Goal: Information Seeking & Learning: Learn about a topic

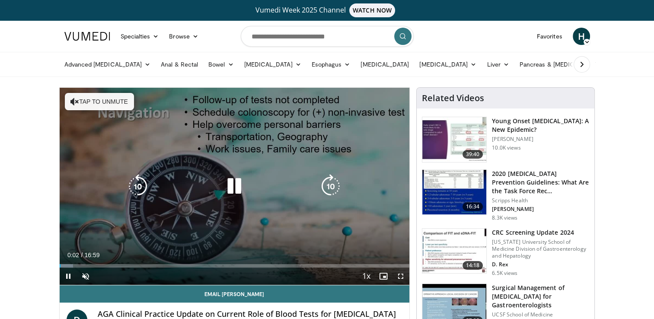
click at [231, 187] on icon "Video Player" at bounding box center [234, 186] width 24 height 24
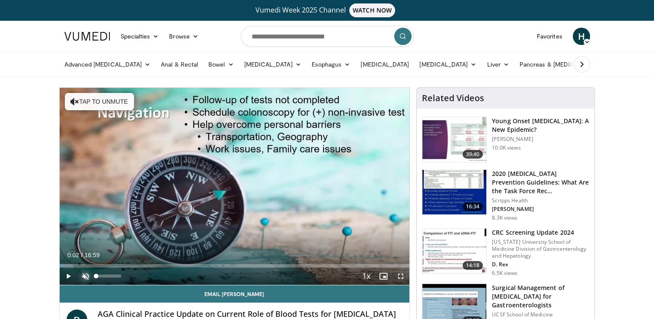
click at [83, 276] on span "Video Player" at bounding box center [85, 276] width 17 height 17
drag, startPoint x: 102, startPoint y: 275, endPoint x: 215, endPoint y: 279, distance: 112.9
click at [215, 279] on div "Current Time 0:02 / Duration 16:59 Play Skip Backward Skip Forward Mute 63% Loa…" at bounding box center [235, 276] width 350 height 17
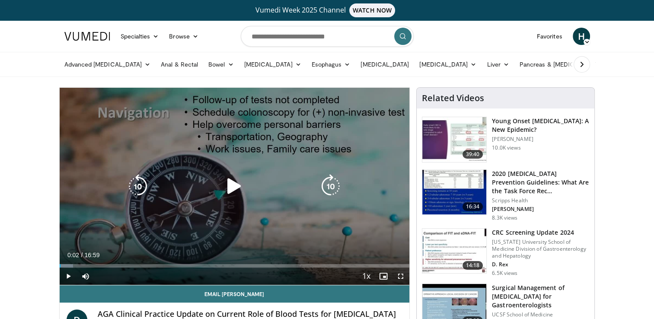
click at [227, 186] on icon "Video Player" at bounding box center [234, 186] width 24 height 24
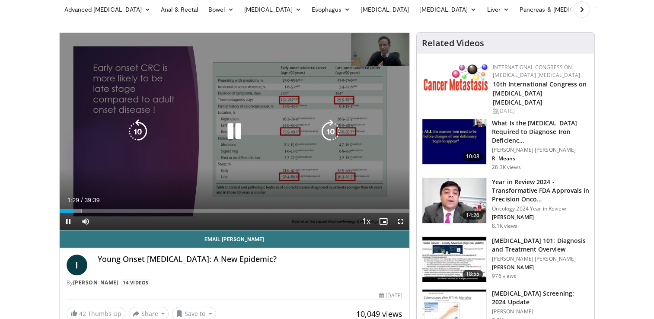
scroll to position [55, 0]
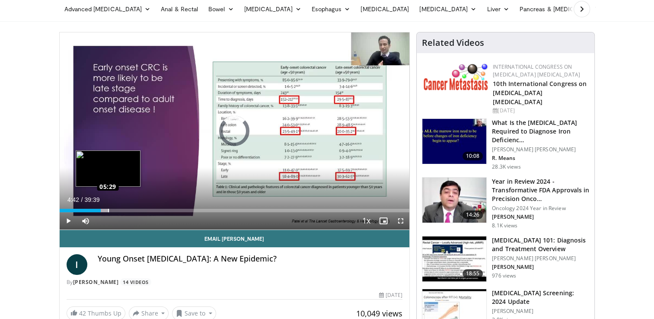
drag, startPoint x: 100, startPoint y: 211, endPoint x: 107, endPoint y: 210, distance: 6.9
click at [107, 210] on div "Loaded : 14.29% 05:31 05:29" at bounding box center [235, 210] width 350 height 3
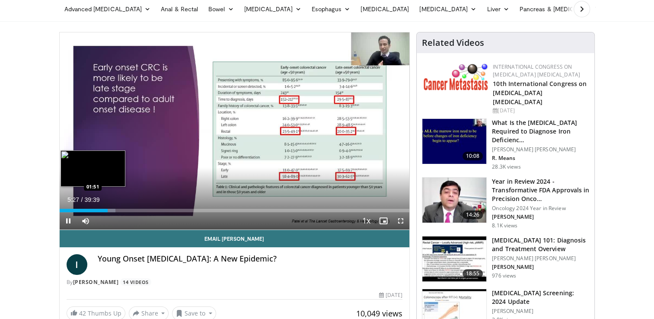
click at [75, 209] on div "Loaded : 15.97% 05:27 01:51" at bounding box center [235, 210] width 350 height 3
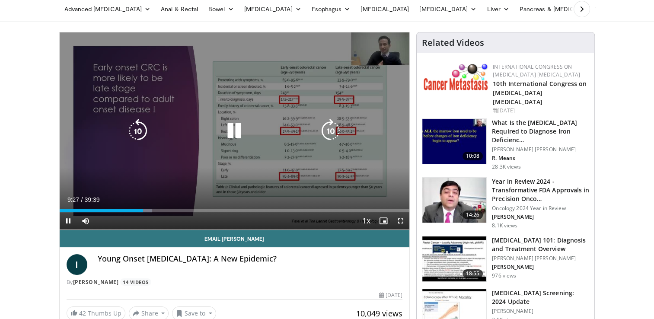
click at [229, 131] on icon "Video Player" at bounding box center [234, 131] width 24 height 24
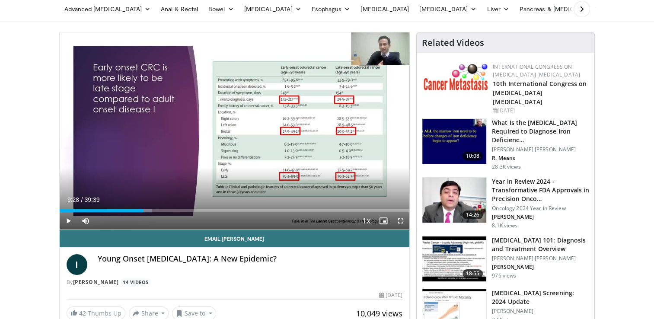
click at [229, 131] on div "10 seconds Tap to unmute" at bounding box center [235, 130] width 350 height 197
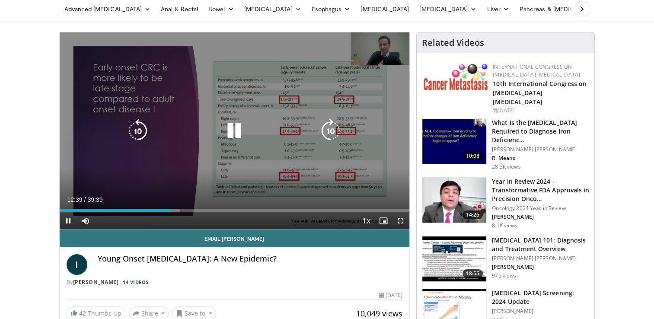
click at [229, 132] on icon "Video Player" at bounding box center [234, 131] width 24 height 24
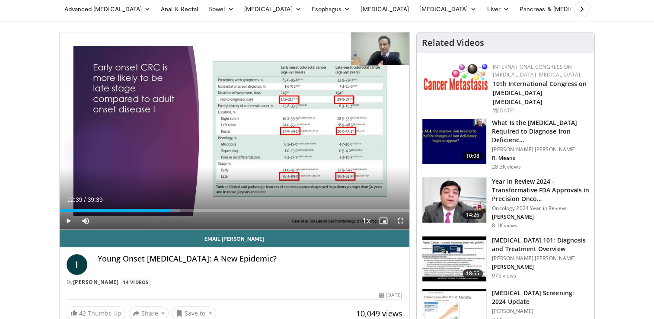
click at [229, 132] on div "10 seconds Tap to unmute" at bounding box center [235, 130] width 350 height 197
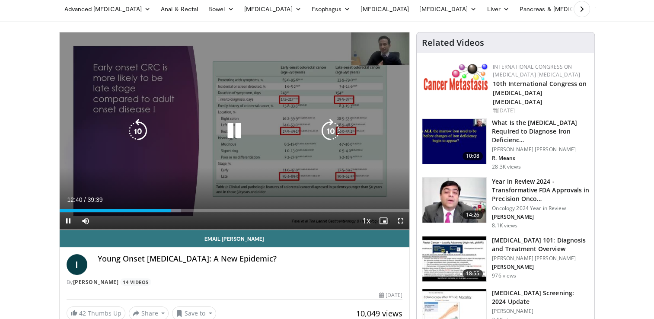
click at [236, 128] on icon "Video Player" at bounding box center [234, 131] width 24 height 24
click at [232, 129] on icon "Video Player" at bounding box center [234, 131] width 24 height 24
click at [235, 128] on icon "Video Player" at bounding box center [234, 131] width 24 height 24
click at [229, 137] on icon "Video Player" at bounding box center [234, 131] width 24 height 24
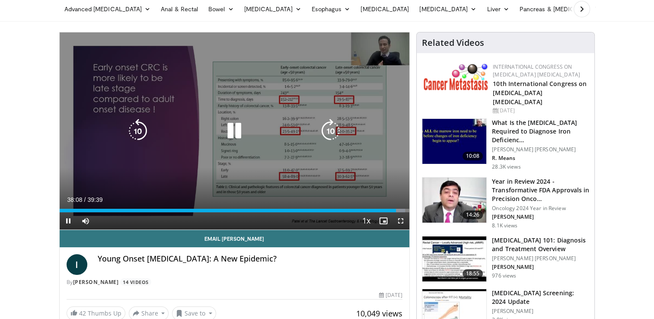
click at [237, 127] on icon "Video Player" at bounding box center [234, 131] width 24 height 24
click at [230, 132] on icon "Video Player" at bounding box center [234, 131] width 24 height 24
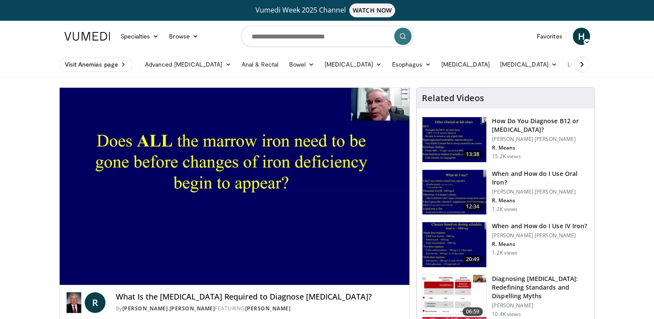
scroll to position [16, 0]
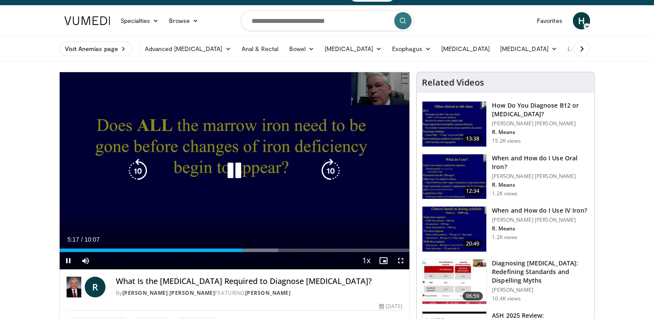
click at [234, 176] on icon "Video Player" at bounding box center [234, 171] width 24 height 24
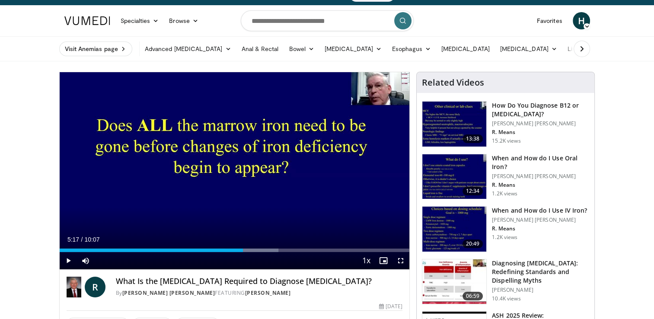
click at [234, 176] on div "10 seconds Tap to unmute" at bounding box center [235, 170] width 350 height 197
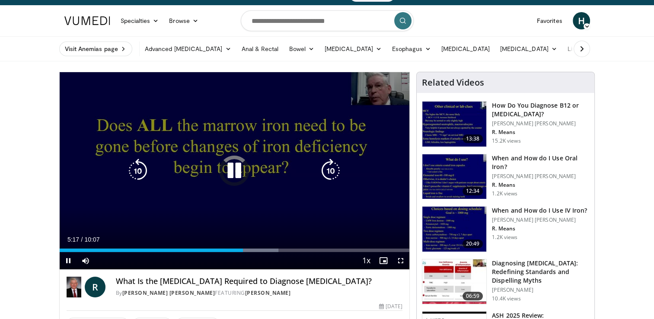
click at [237, 170] on icon "Video Player" at bounding box center [234, 171] width 24 height 24
click at [234, 169] on icon "Video Player" at bounding box center [234, 171] width 24 height 24
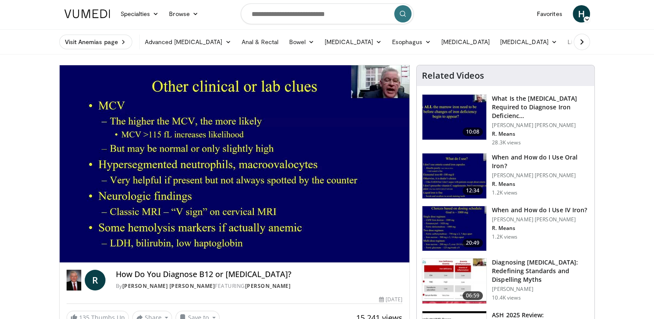
scroll to position [29, 0]
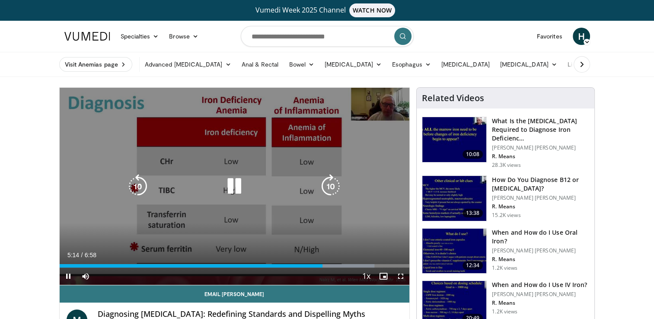
click at [240, 186] on icon "Video Player" at bounding box center [234, 186] width 24 height 24
